Goal: Task Accomplishment & Management: Manage account settings

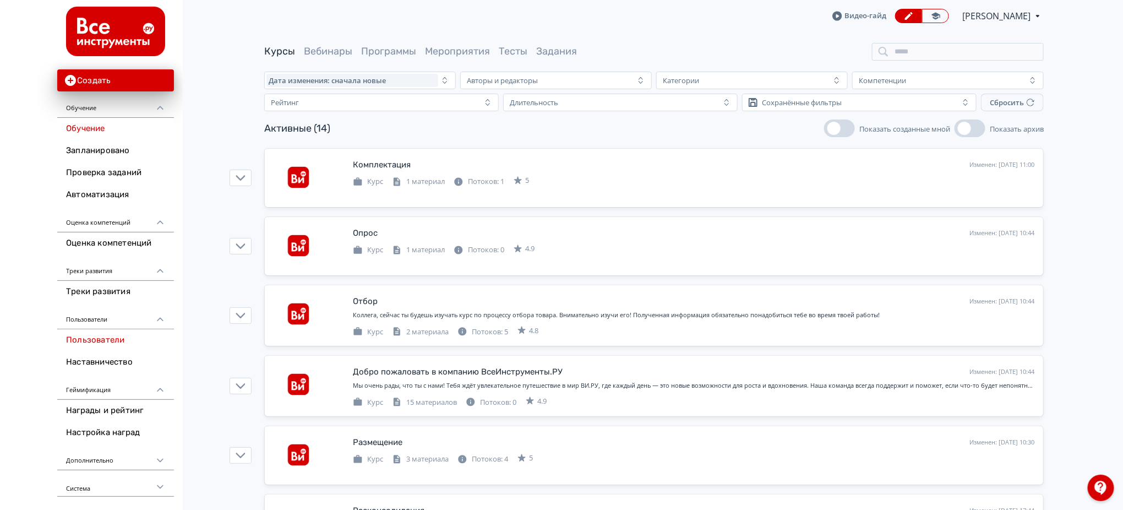
click at [103, 344] on link "Пользователи" at bounding box center [115, 340] width 117 height 22
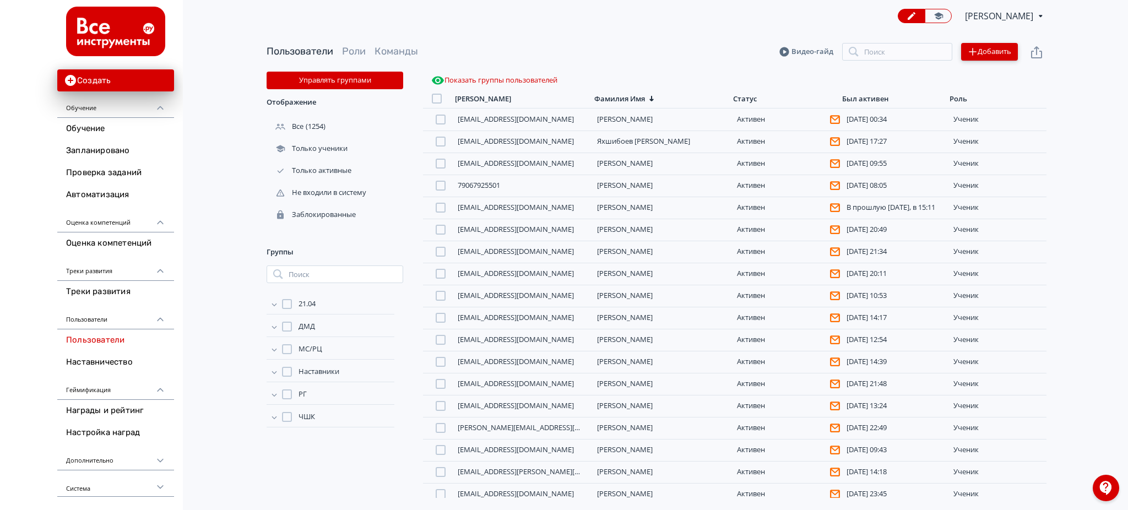
click at [998, 48] on button "Добавить" at bounding box center [989, 52] width 57 height 18
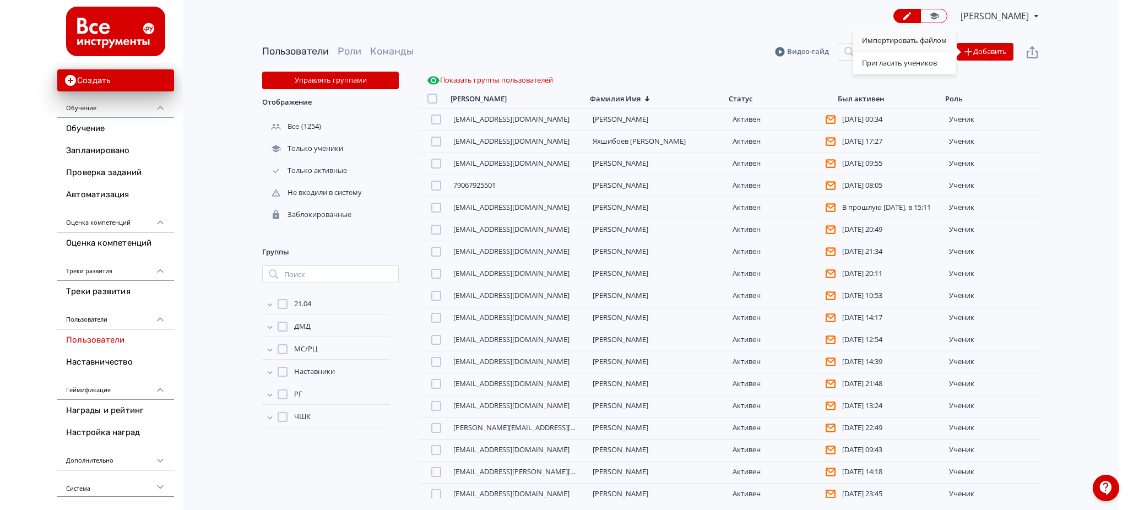
click at [945, 41] on div "Импортировать файлом" at bounding box center [904, 41] width 102 height 22
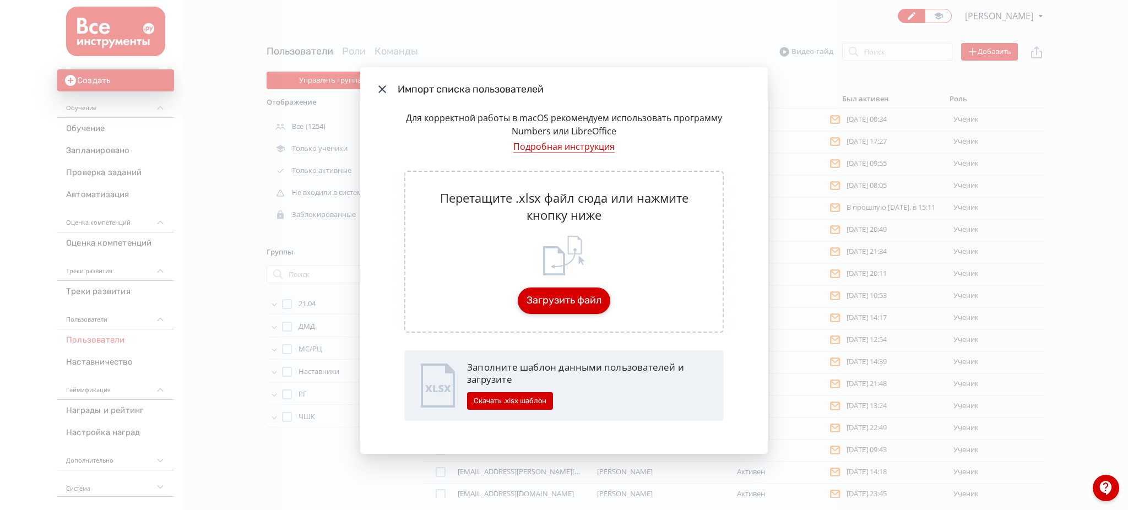
click at [556, 307] on button "Загрузить файл" at bounding box center [564, 300] width 92 height 26
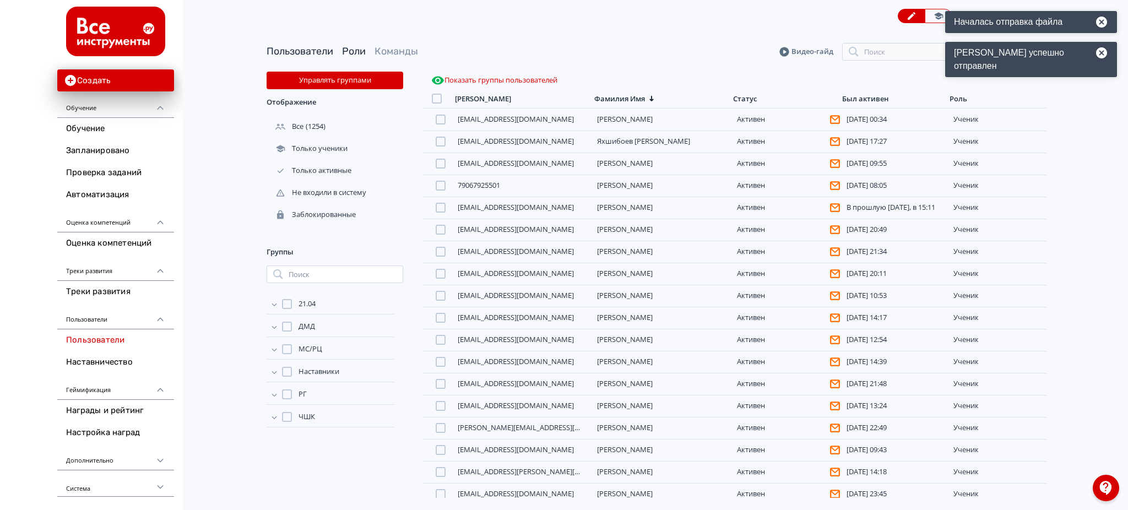
click at [357, 48] on link "Роли" at bounding box center [354, 51] width 24 height 12
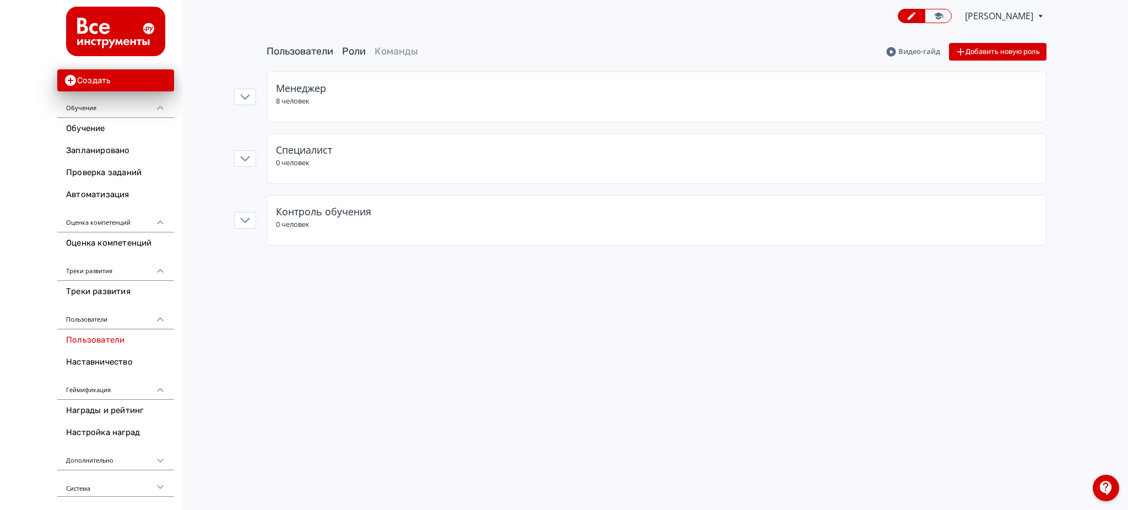
click at [323, 50] on link "Пользователи" at bounding box center [299, 51] width 67 height 12
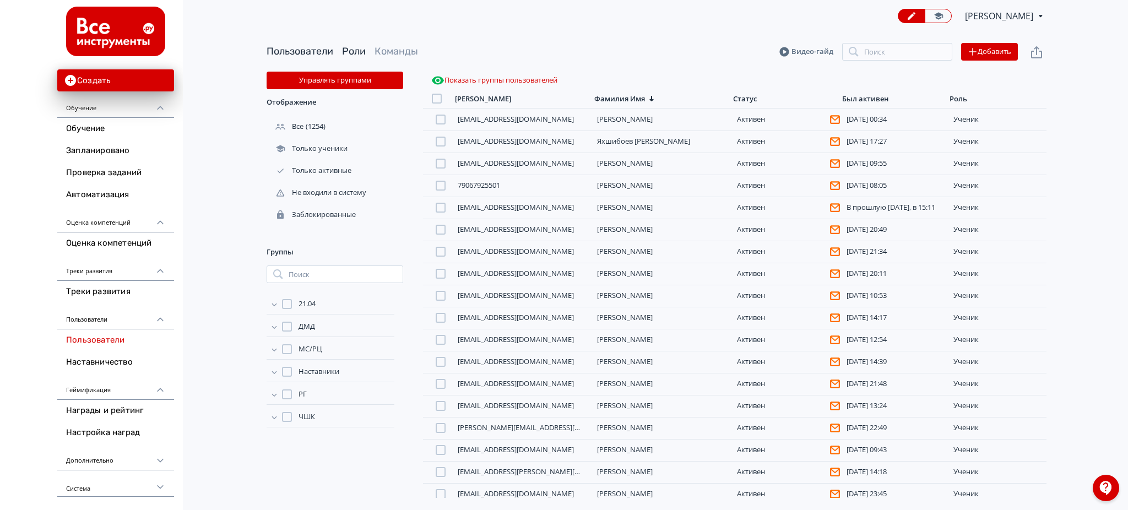
click at [353, 52] on link "Роли" at bounding box center [354, 51] width 24 height 12
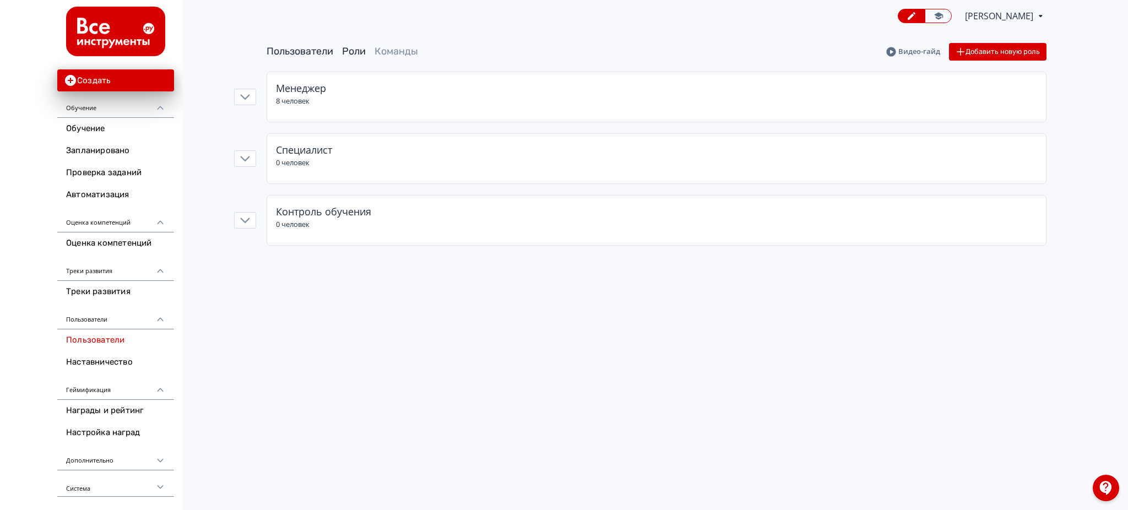
click at [307, 47] on link "Пользователи" at bounding box center [299, 51] width 67 height 12
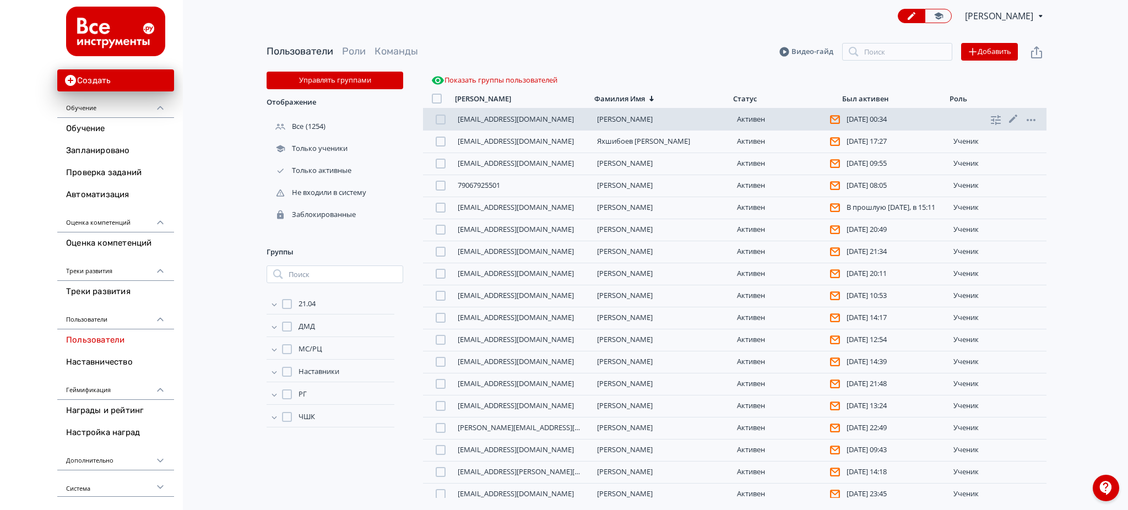
click at [437, 122] on div at bounding box center [440, 120] width 10 height 10
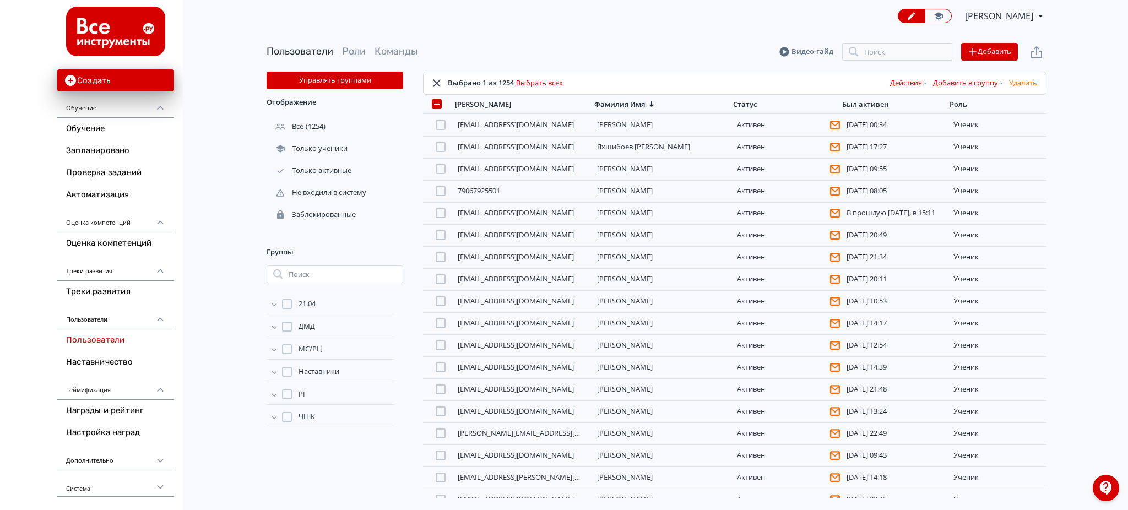
click at [897, 82] on button "Действия" at bounding box center [909, 83] width 43 height 18
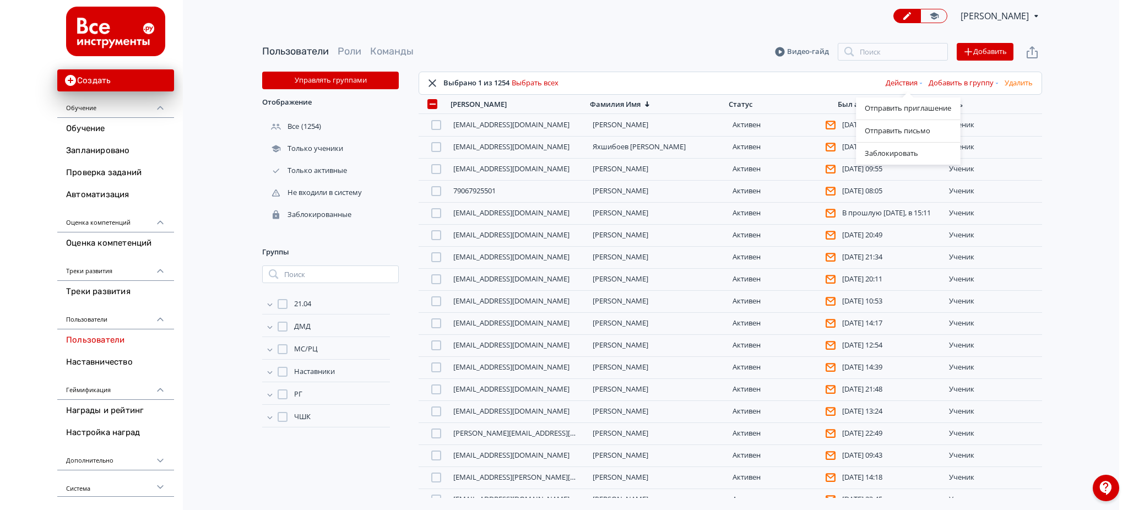
click at [972, 81] on div "Отправить приглашение Отправить письмо Заблокировать" at bounding box center [564, 255] width 1128 height 510
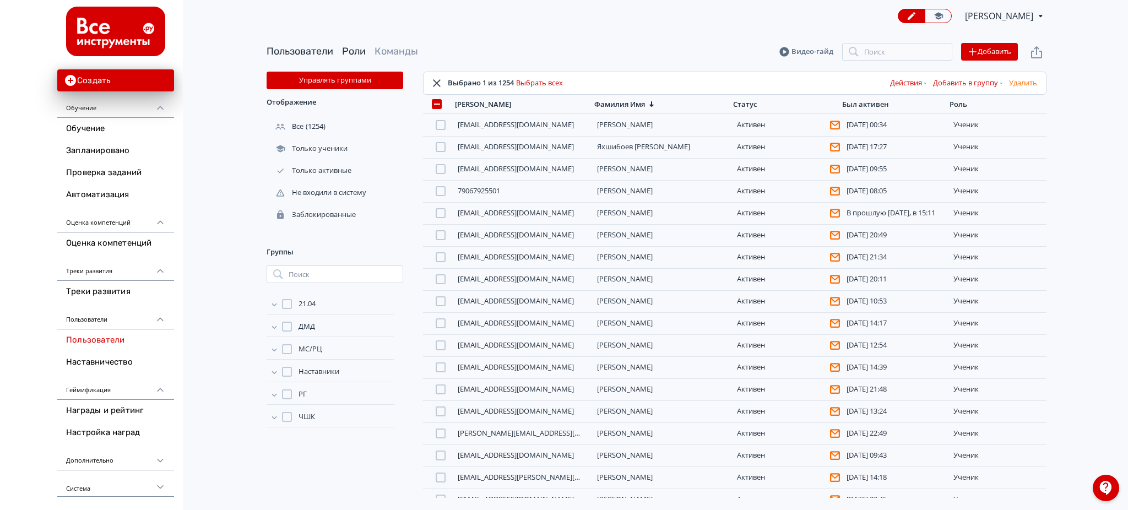
click at [349, 55] on link "Роли" at bounding box center [354, 51] width 24 height 12
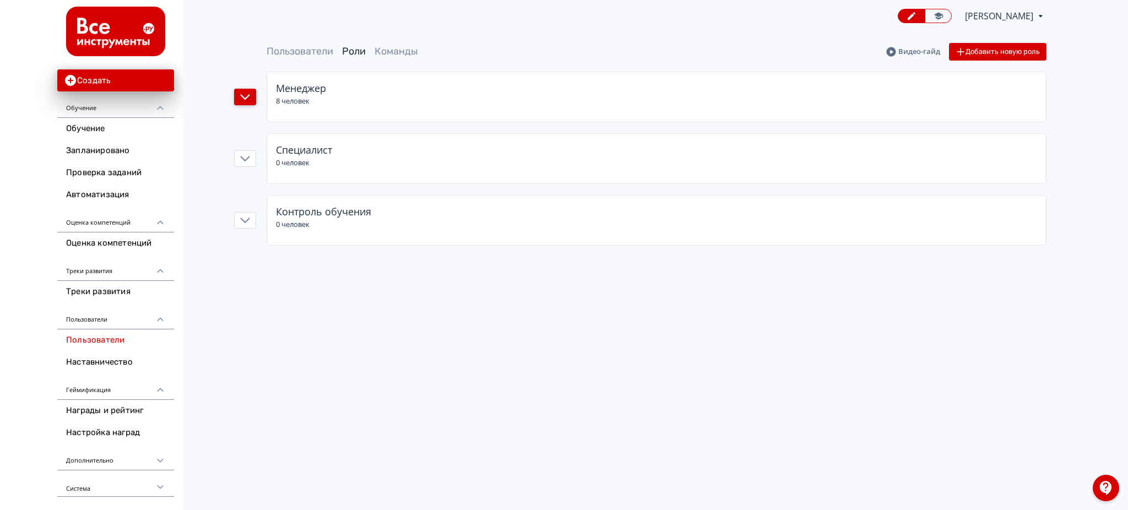
click at [242, 97] on icon "button" at bounding box center [245, 97] width 10 height 10
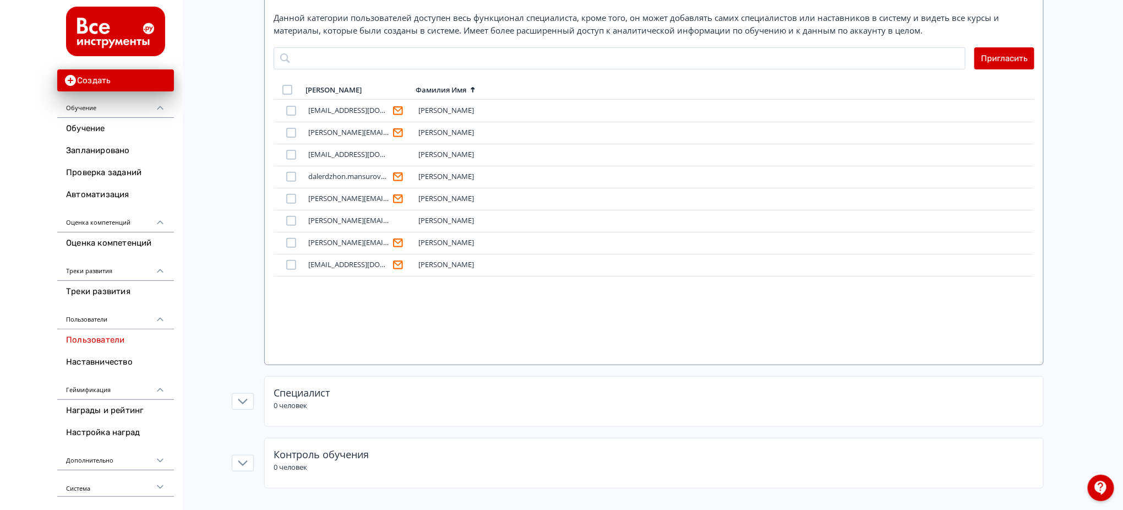
click at [425, 303] on div "[EMAIL_ADDRESS][DOMAIN_NAME] [PERSON_NAME] Анастасия [EMAIL_ADDRESS][DOMAIN_NAM…" at bounding box center [654, 228] width 761 height 256
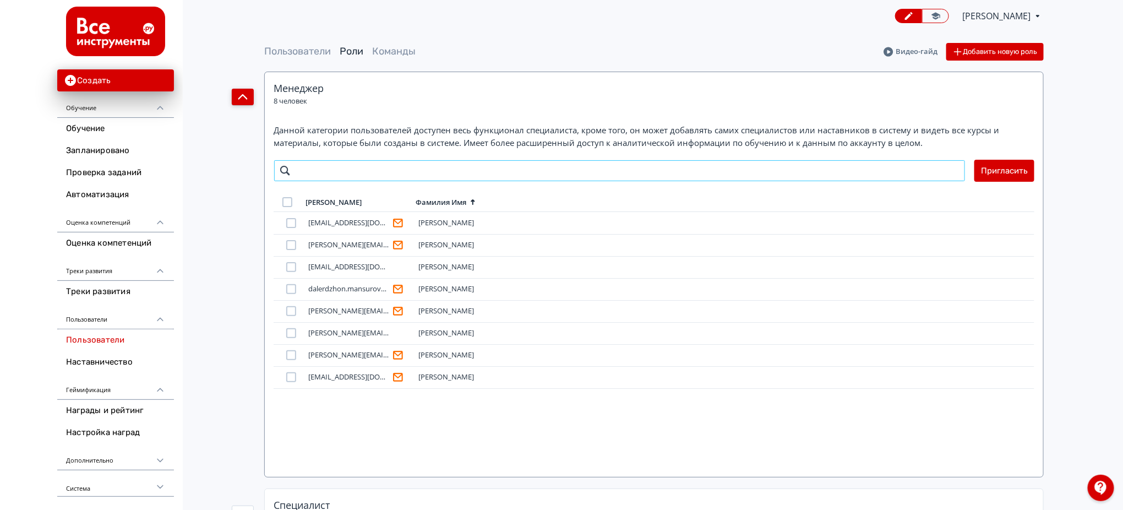
click at [448, 163] on input "search" at bounding box center [620, 171] width 692 height 22
type input "**********"
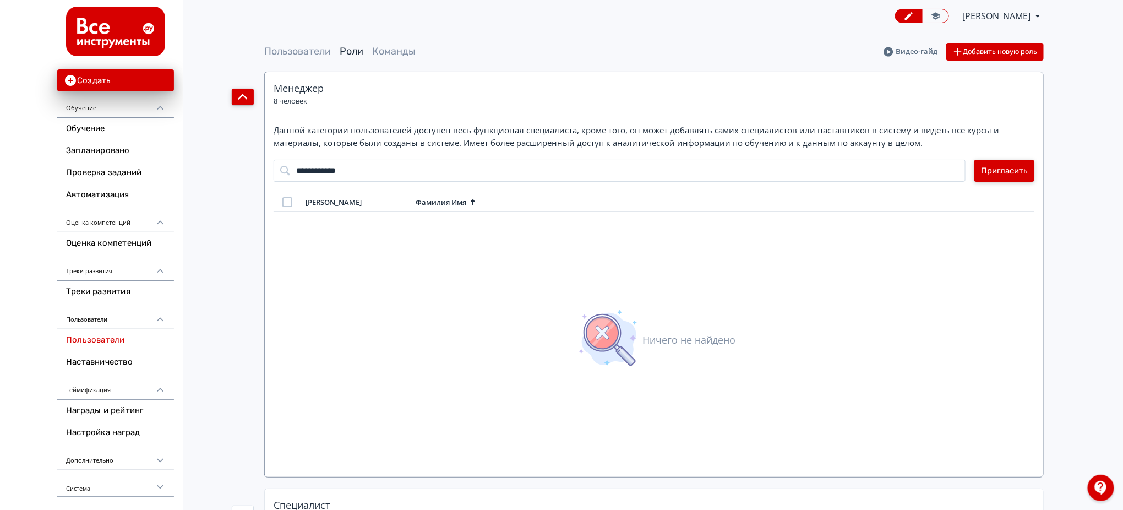
click at [1012, 170] on button "Пригласить" at bounding box center [1005, 171] width 60 height 22
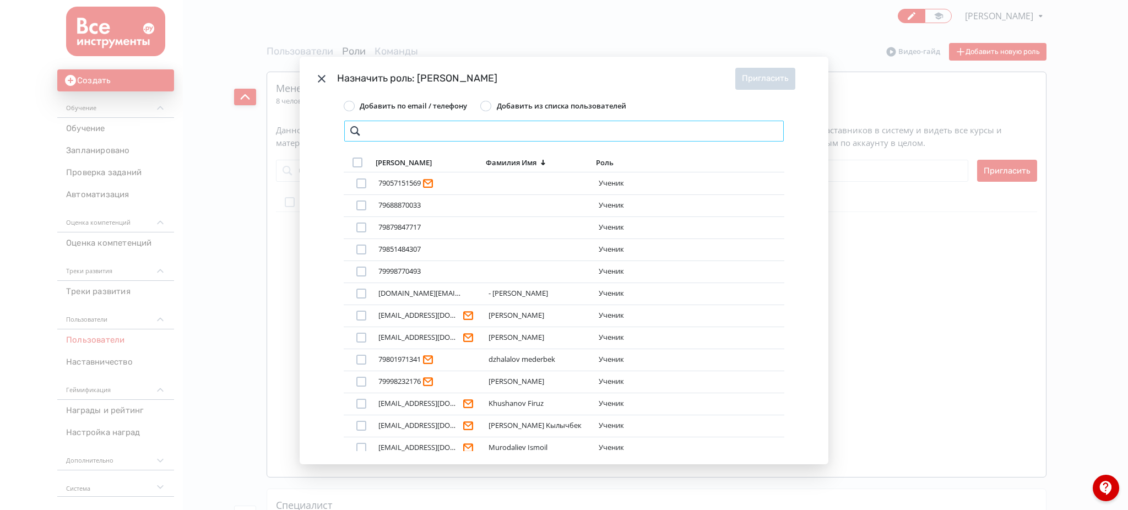
click at [611, 132] on input "Modal" at bounding box center [564, 131] width 440 height 22
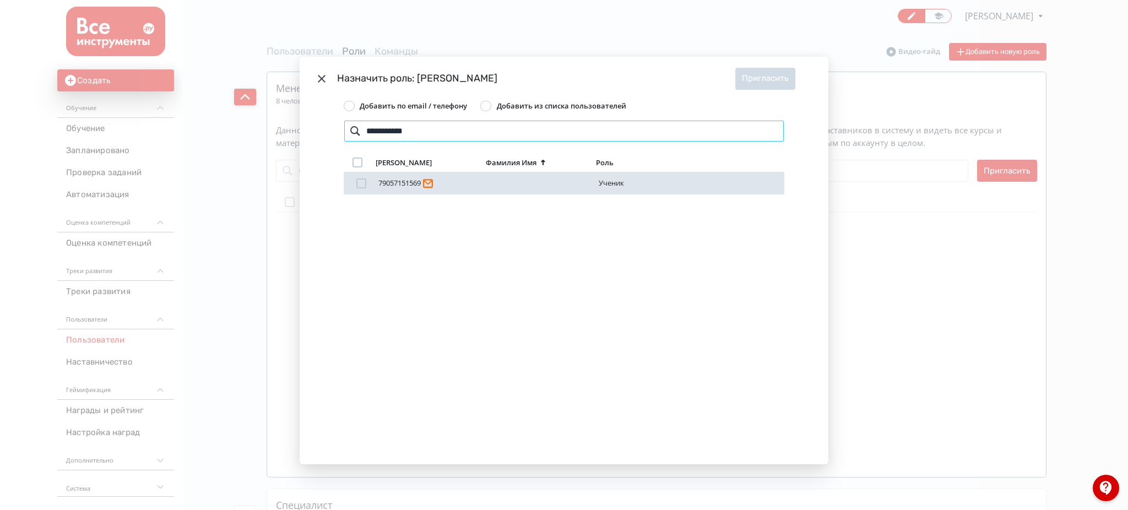
type input "**********"
click at [361, 186] on div "Modal" at bounding box center [361, 183] width 10 height 10
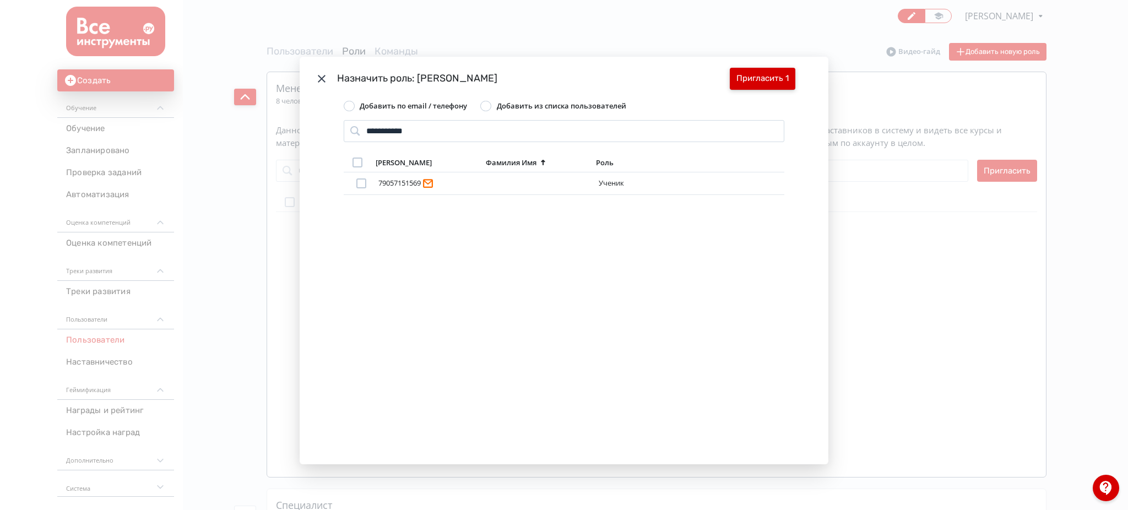
click at [787, 78] on button "Пригласить 1" at bounding box center [763, 79] width 66 height 22
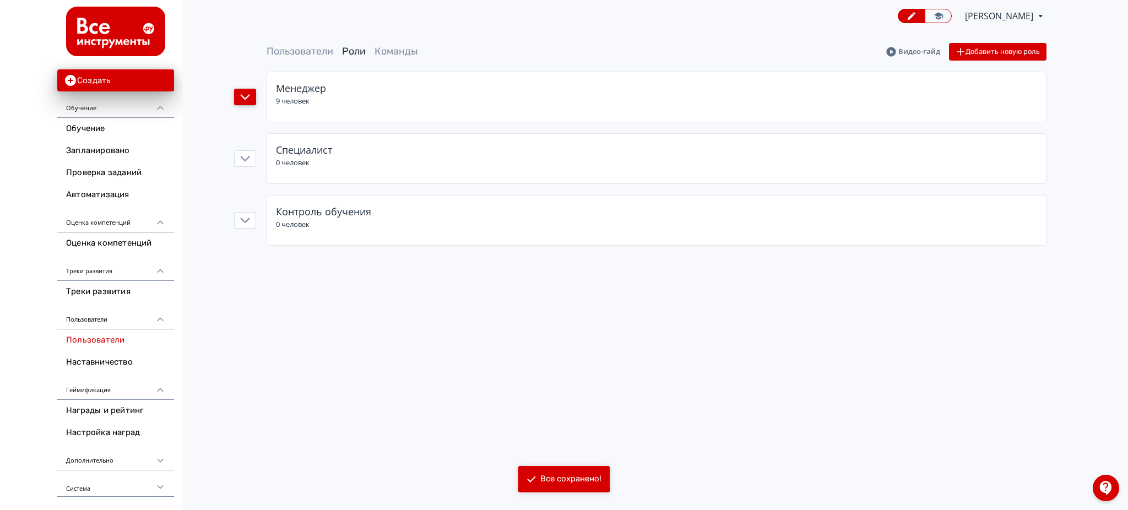
click at [251, 99] on button "button" at bounding box center [245, 97] width 22 height 17
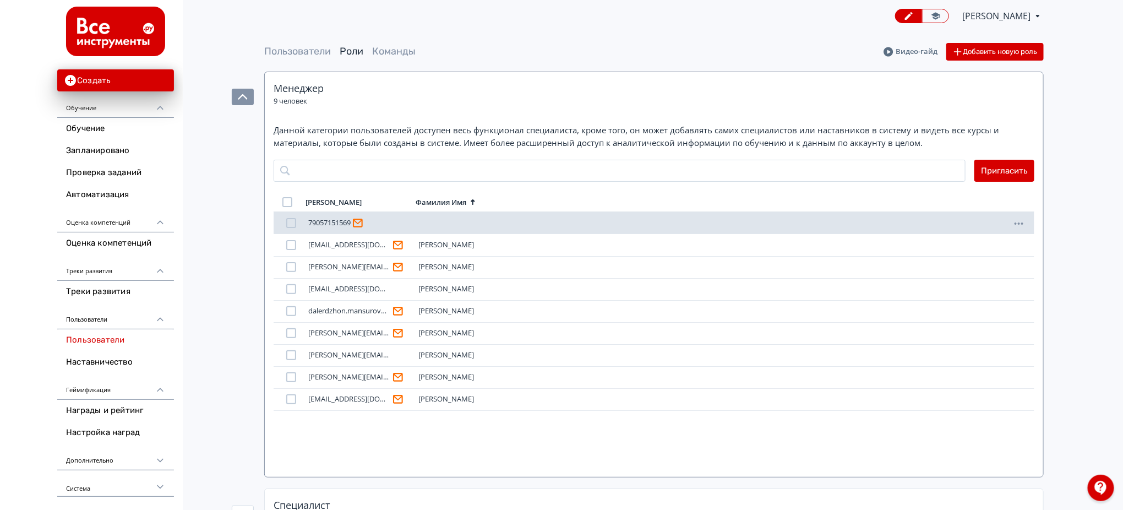
click at [292, 226] on div at bounding box center [291, 223] width 10 height 10
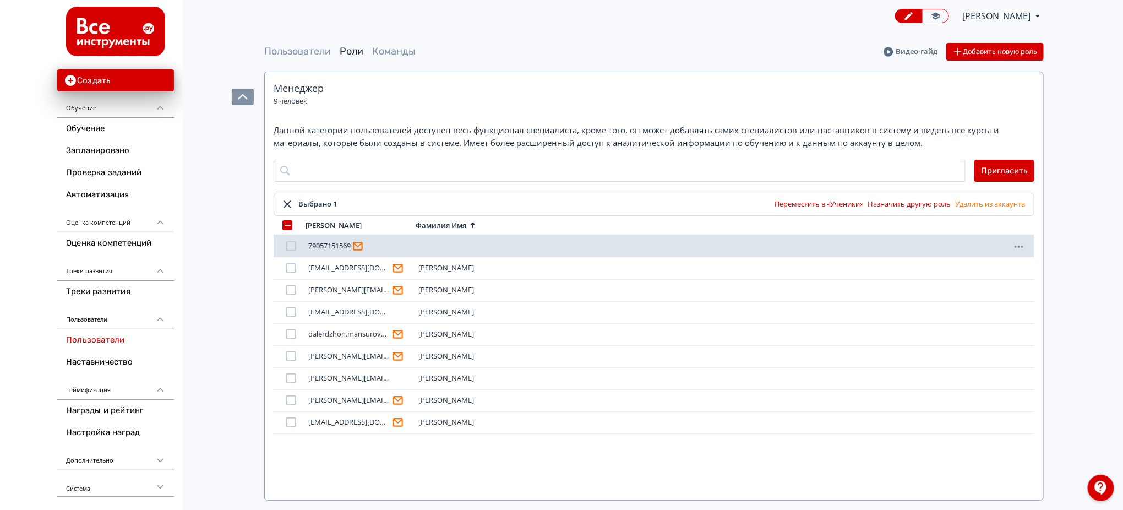
click at [358, 246] on icon at bounding box center [358, 246] width 10 height 10
click at [294, 245] on div at bounding box center [291, 246] width 10 height 10
